Goal: Use online tool/utility: Utilize a website feature to perform a specific function

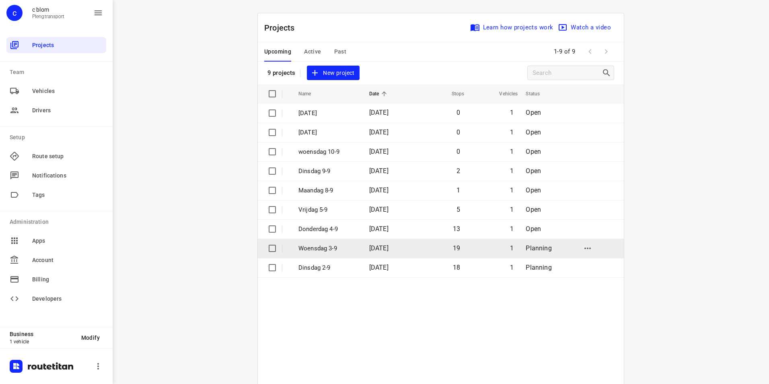
click at [471, 248] on td "1" at bounding box center [492, 247] width 53 height 19
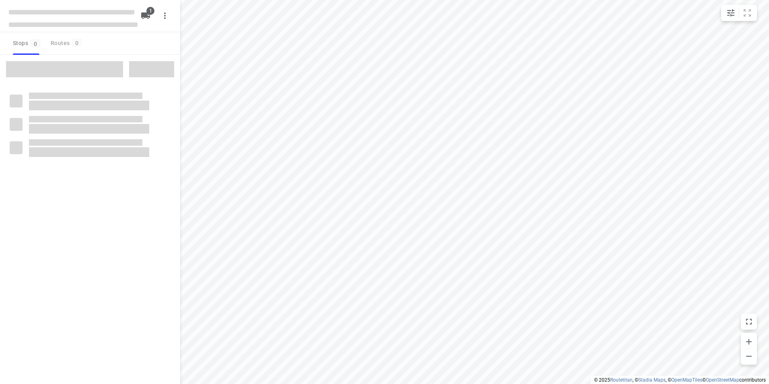
type input "distance"
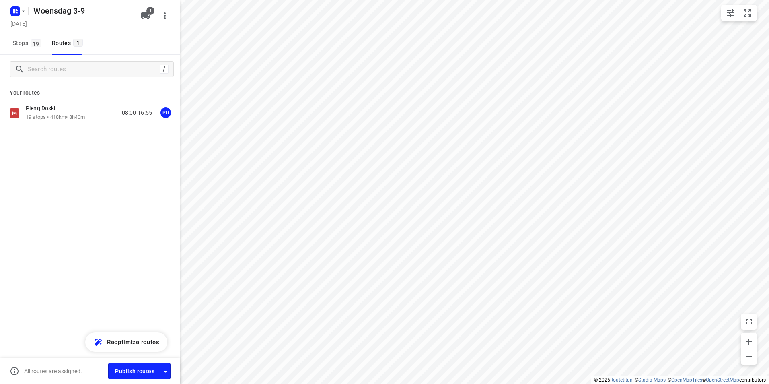
click at [49, 112] on p "Pleng Doski" at bounding box center [43, 108] width 34 height 7
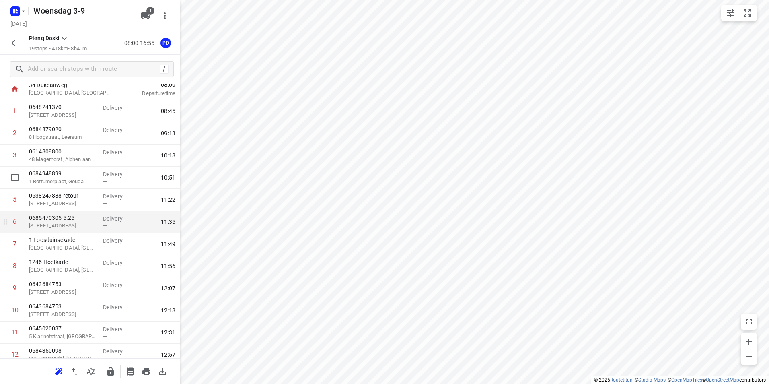
scroll to position [40, 0]
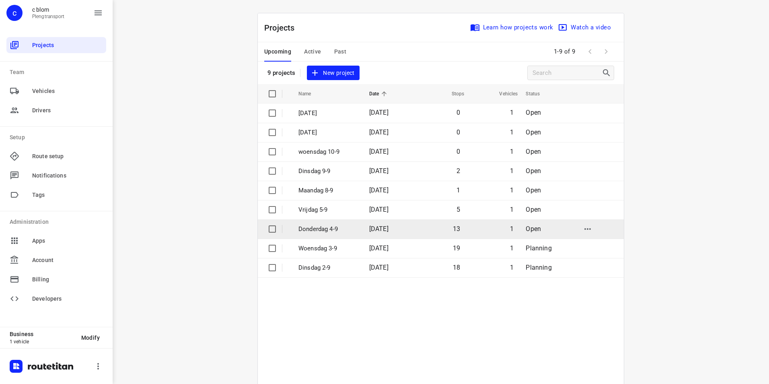
click at [329, 226] on p "Donderdag 4-9" at bounding box center [327, 228] width 59 height 9
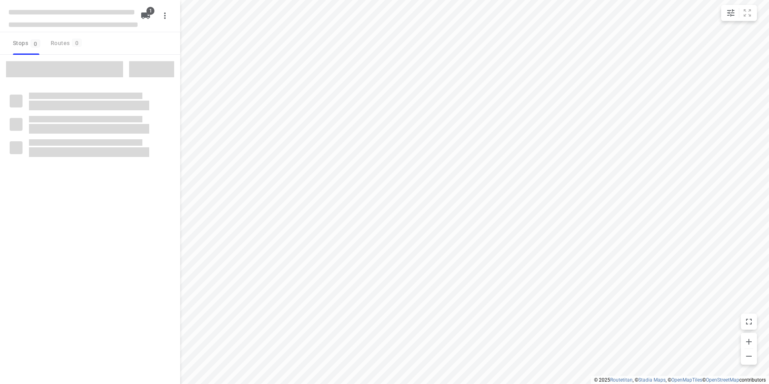
type input "distance"
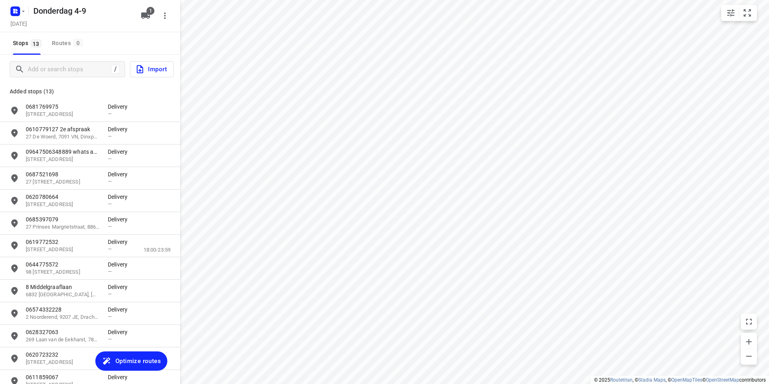
click at [118, 361] on span "Optimize routes" at bounding box center [137, 360] width 45 height 10
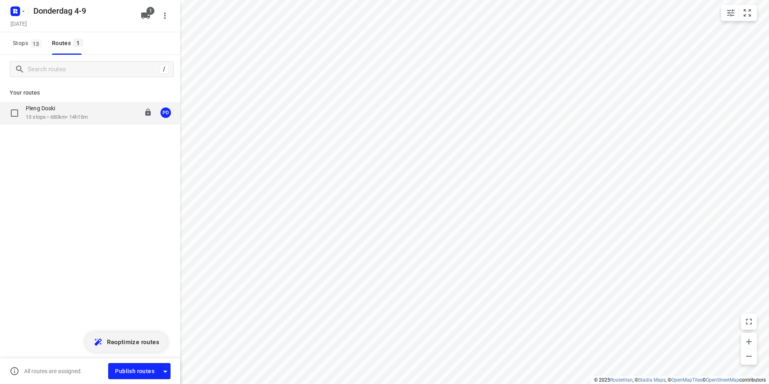
click at [104, 122] on div "Pleng Doski 13 stops • 680km • 14h15m 08:00-22:15 PD" at bounding box center [90, 113] width 180 height 23
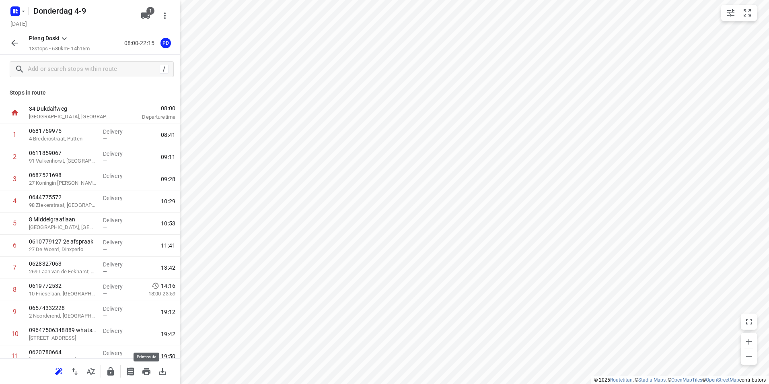
click at [144, 373] on icon "button" at bounding box center [146, 371] width 8 height 7
click at [148, 369] on icon "button" at bounding box center [147, 371] width 10 height 10
